Goal: Transaction & Acquisition: Purchase product/service

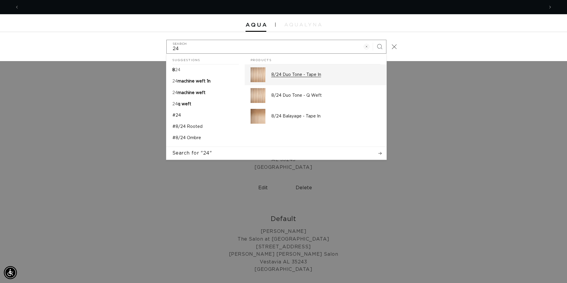
scroll to position [0, 525]
type input "24"
click at [315, 76] on p "8/24 Duo Tone - Tape In" at bounding box center [325, 74] width 109 height 5
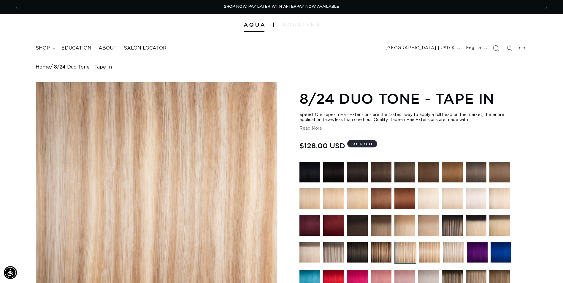
click at [494, 49] on icon "Search" at bounding box center [495, 48] width 6 height 6
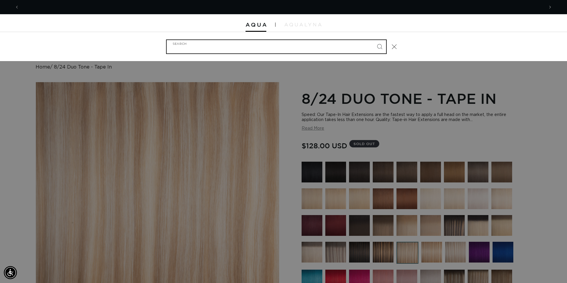
scroll to position [0, 1050]
click at [275, 49] on input "Search" at bounding box center [277, 46] width 220 height 13
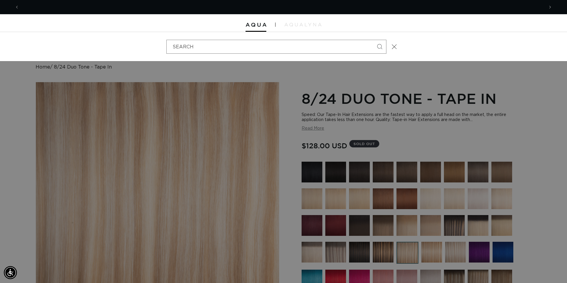
drag, startPoint x: 395, startPoint y: 47, endPoint x: 392, endPoint y: 88, distance: 40.1
click at [395, 45] on icon "Close" at bounding box center [394, 46] width 5 height 5
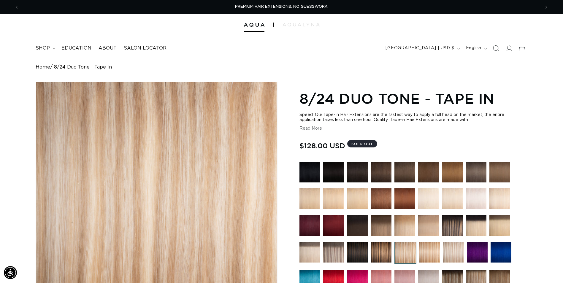
click at [496, 48] on icon "Search" at bounding box center [495, 48] width 6 height 6
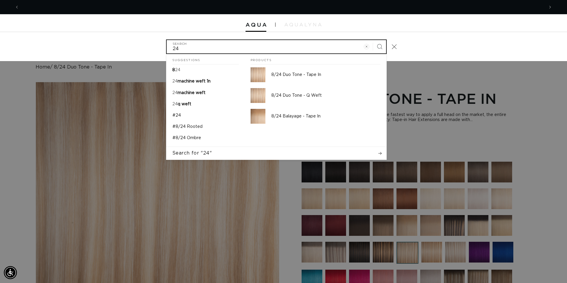
scroll to position [0, 1050]
type input "24"
click at [373, 40] on button "Search" at bounding box center [379, 46] width 13 height 13
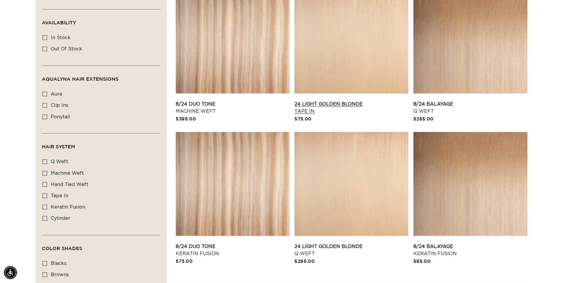
scroll to position [0, 1041]
click at [346, 104] on link "24 Light Golden Blonde Tape In" at bounding box center [351, 108] width 114 height 14
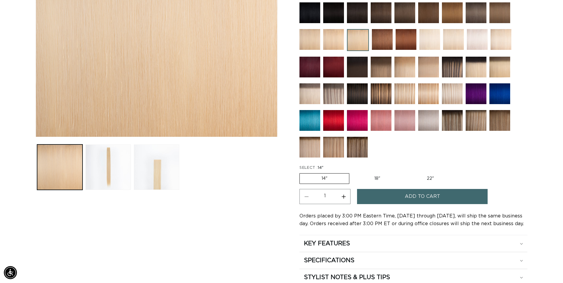
click at [379, 176] on label "18" Variant sold out or unavailable" at bounding box center [376, 179] width 49 height 10
click at [352, 172] on input "18" Variant sold out or unavailable" at bounding box center [352, 172] width 0 height 0
radio input "true"
click at [342, 197] on button "Increase quantity for 24 Light Golden Blonde - Tape In" at bounding box center [343, 196] width 13 height 15
type input "2"
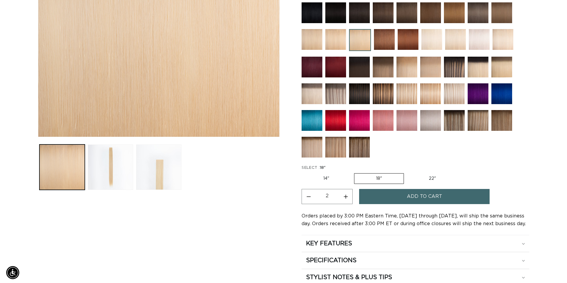
scroll to position [0, 521]
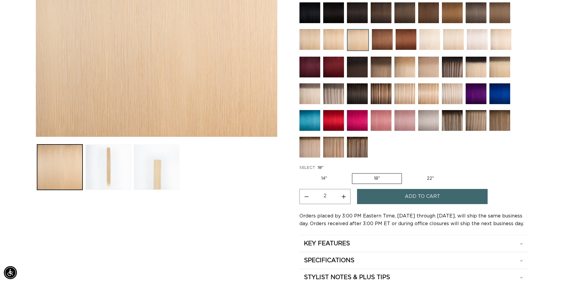
click at [402, 196] on button "Add to cart" at bounding box center [422, 196] width 131 height 15
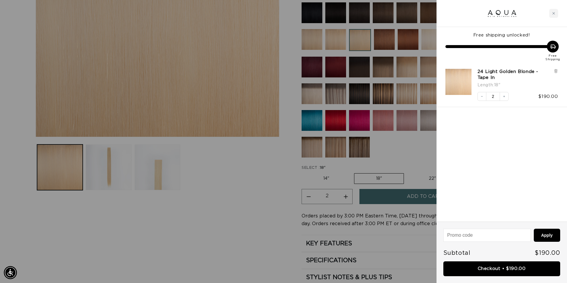
scroll to position [0, 525]
click at [509, 267] on link "Checkout • $190.00" at bounding box center [501, 268] width 117 height 15
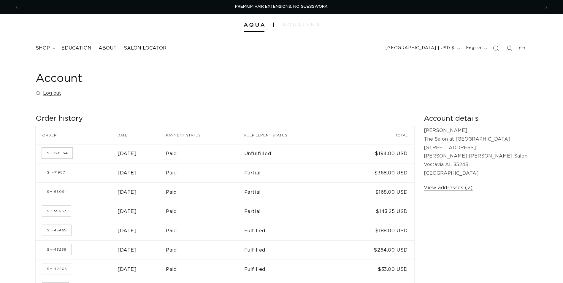
click at [64, 153] on link "SH-126564" at bounding box center [57, 153] width 30 height 11
